Goal: Task Accomplishment & Management: Check status

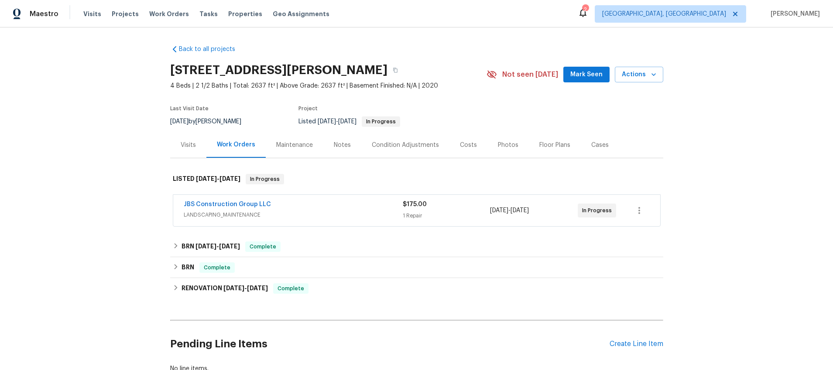
click at [184, 145] on div "Visits" at bounding box center [188, 145] width 15 height 9
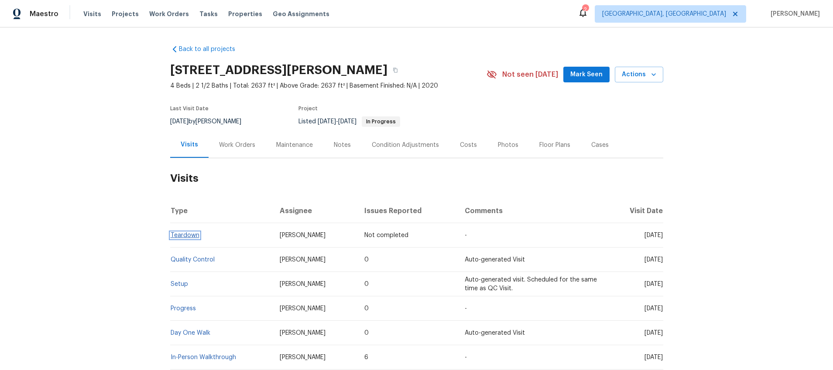
click at [183, 236] on link "Teardown" at bounding box center [185, 236] width 29 height 6
